Goal: Task Accomplishment & Management: Manage account settings

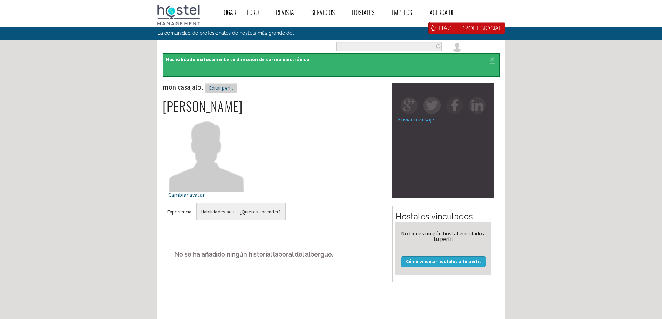
click at [222, 88] on font "Editar perfil" at bounding box center [221, 88] width 24 height 6
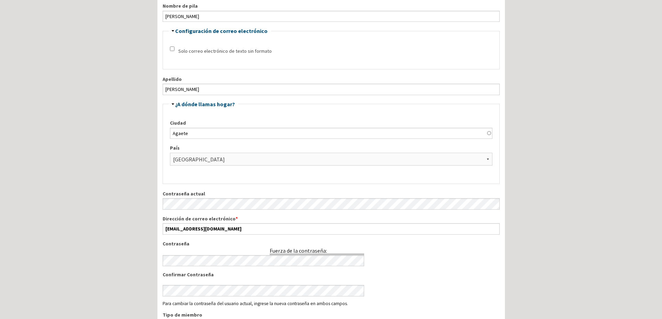
scroll to position [104, 0]
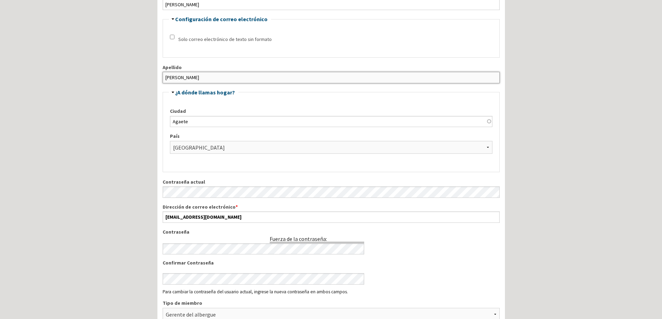
drag, startPoint x: 188, startPoint y: 79, endPoint x: 124, endPoint y: 78, distance: 64.3
click at [124, 78] on div "Hogar Foro " Atrás Foro Índice de foros " Atrás Índice de foros Nuevas publicac…" at bounding box center [331, 303] width 662 height 814
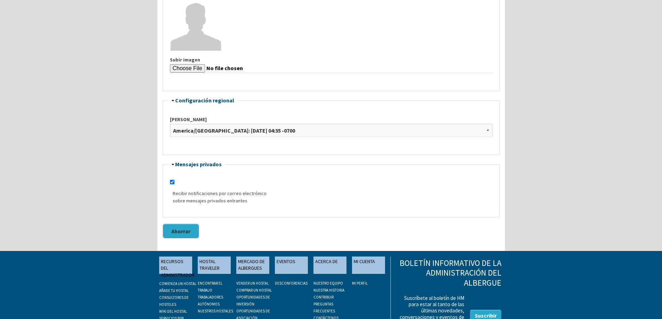
scroll to position [451, 0]
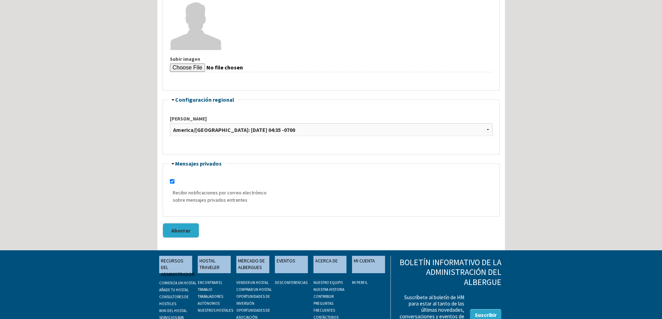
type input "Pardilla"
click at [178, 230] on font "Ahorrar" at bounding box center [180, 230] width 19 height 7
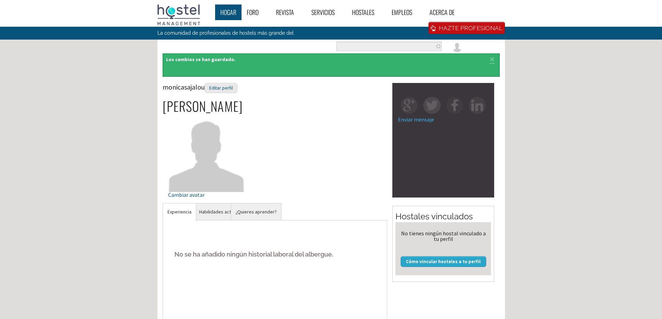
click at [230, 16] on font "Hogar" at bounding box center [228, 12] width 16 height 9
